Goal: Task Accomplishment & Management: Manage account settings

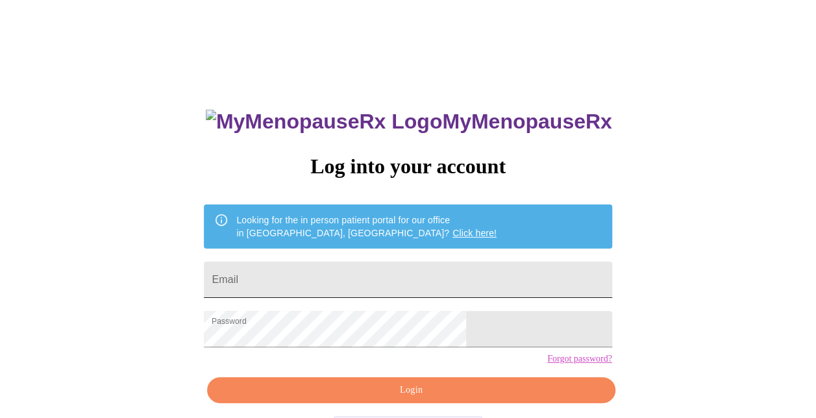
click at [400, 279] on input "Email" at bounding box center [407, 279] width 407 height 36
type input "[PERSON_NAME][EMAIL_ADDRESS][PERSON_NAME][DOMAIN_NAME]"
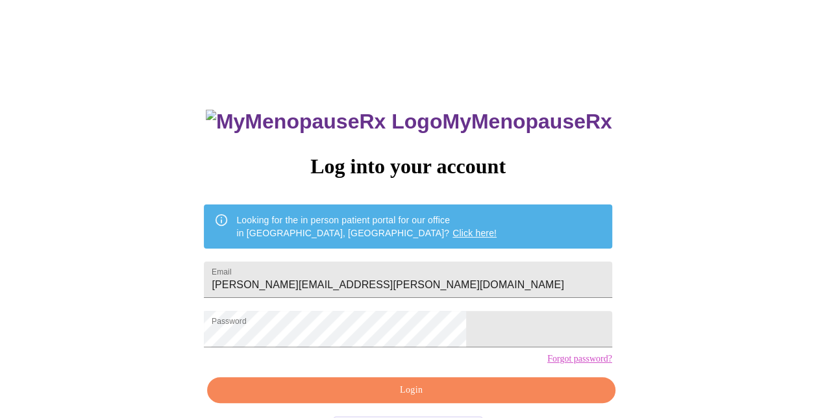
click at [356, 398] on div "MyMenopauseRx Log into your account Looking for the in person patient portal fo…" at bounding box center [407, 298] width 433 height 418
click at [357, 398] on span "Login" at bounding box center [411, 390] width 378 height 16
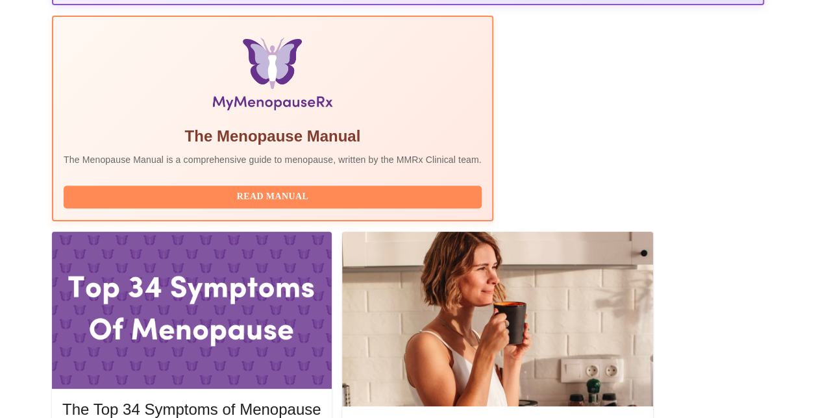
scroll to position [405, 0]
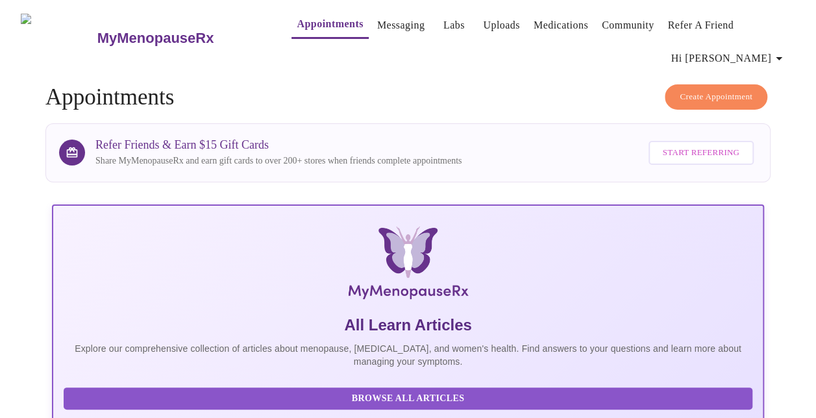
scroll to position [0, 0]
